Goal: Information Seeking & Learning: Learn about a topic

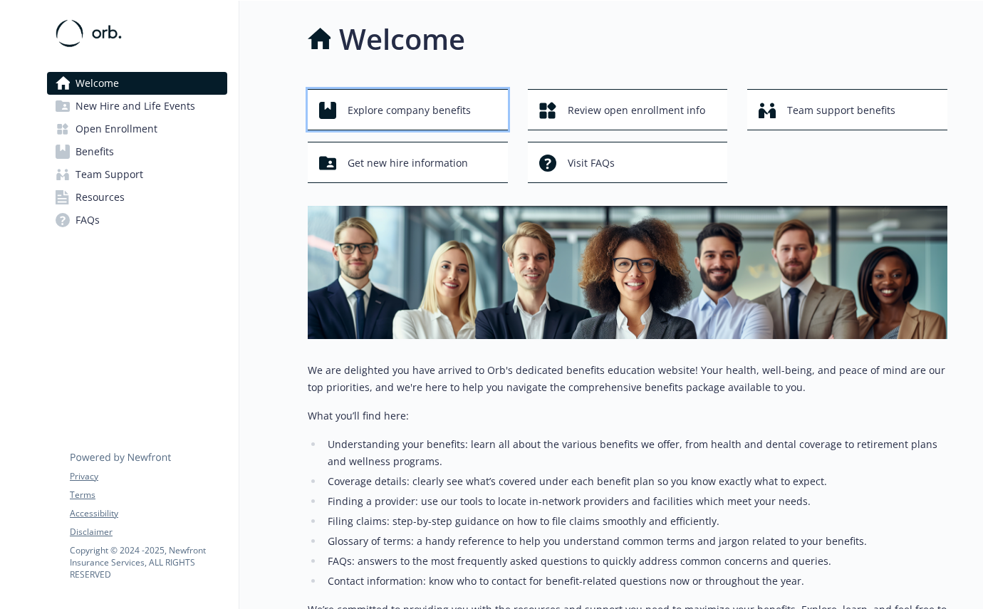
click at [403, 110] on span "Explore company benefits" at bounding box center [408, 110] width 123 height 27
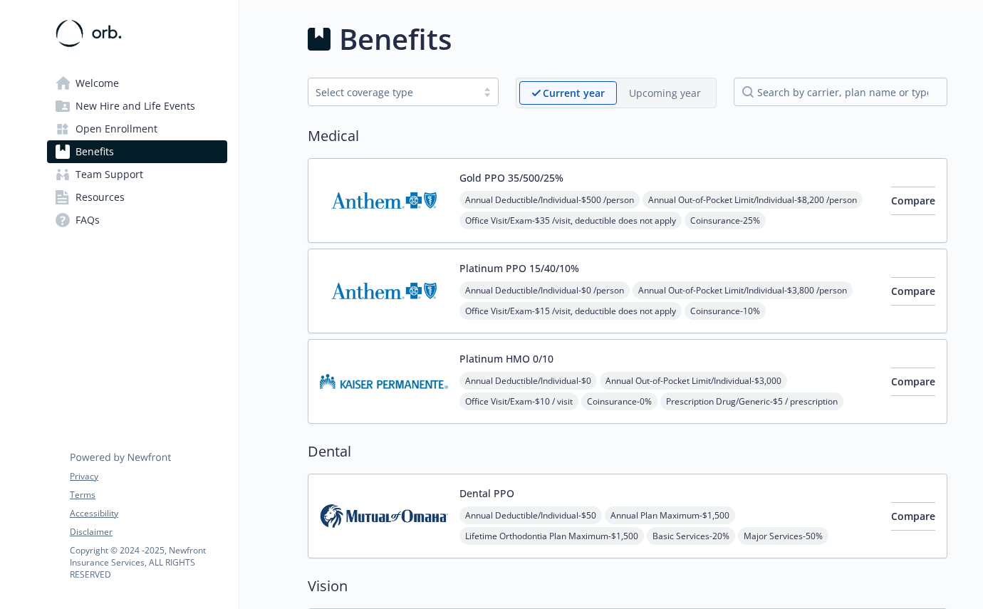
click at [666, 99] on p "Upcoming year" at bounding box center [665, 92] width 72 height 15
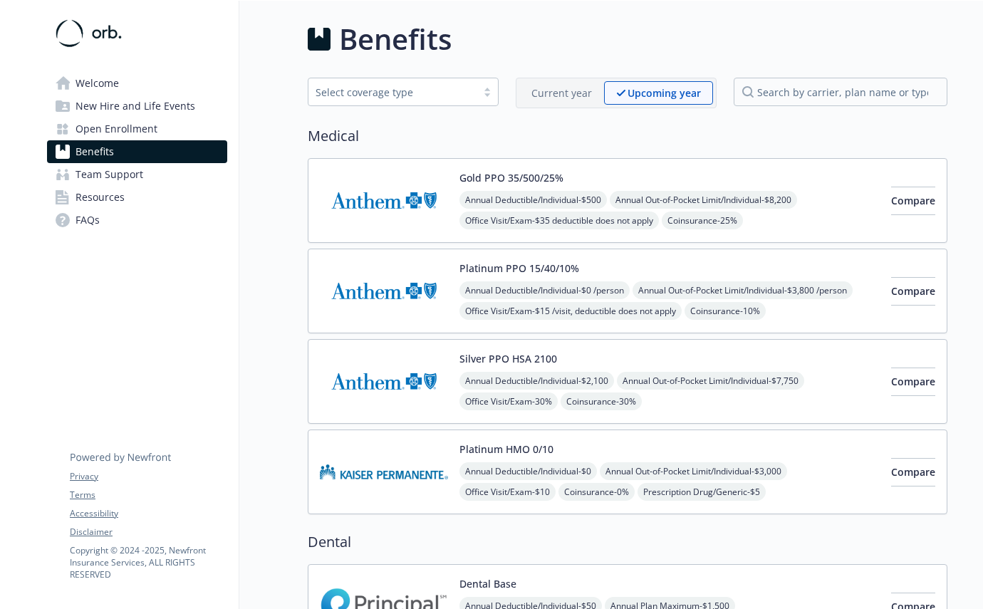
click at [576, 100] on p "Current year" at bounding box center [561, 92] width 61 height 15
